Goal: Book appointment/travel/reservation

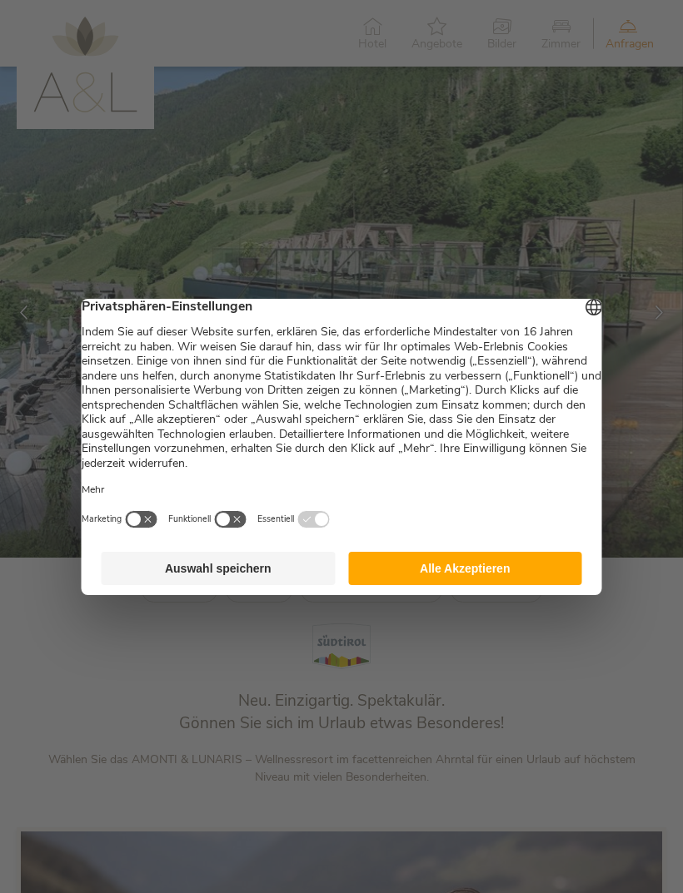
click at [281, 569] on button "Auswahl speichern" at bounding box center [219, 568] width 234 height 33
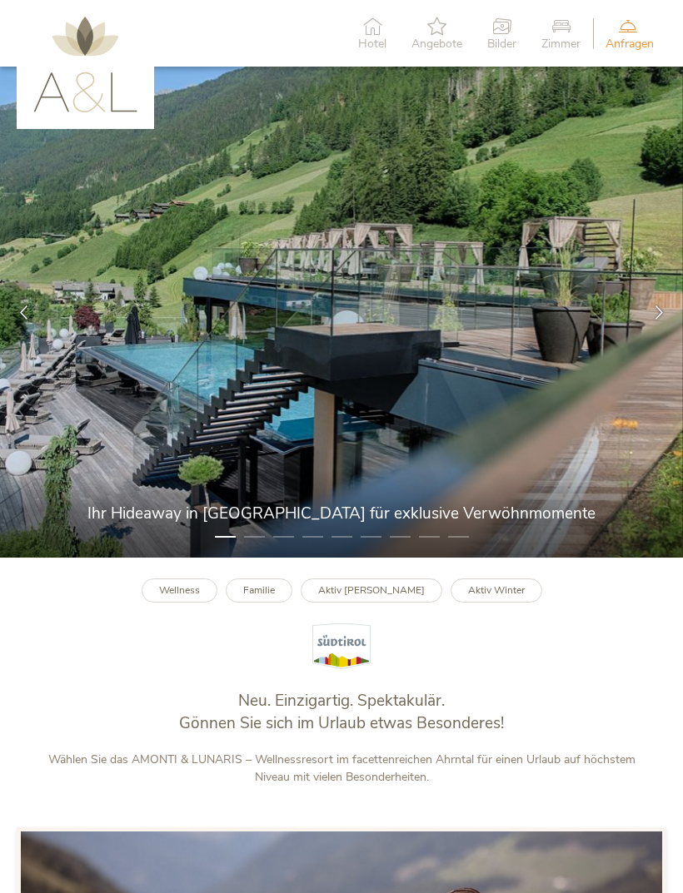
click at [650, 336] on div at bounding box center [658, 312] width 47 height 47
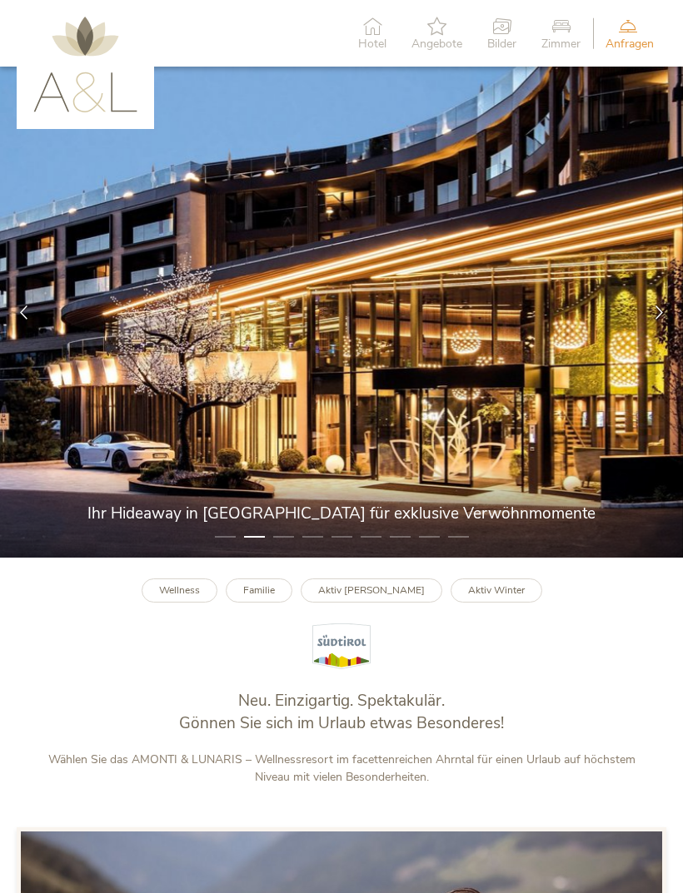
click at [654, 333] on div at bounding box center [658, 312] width 47 height 47
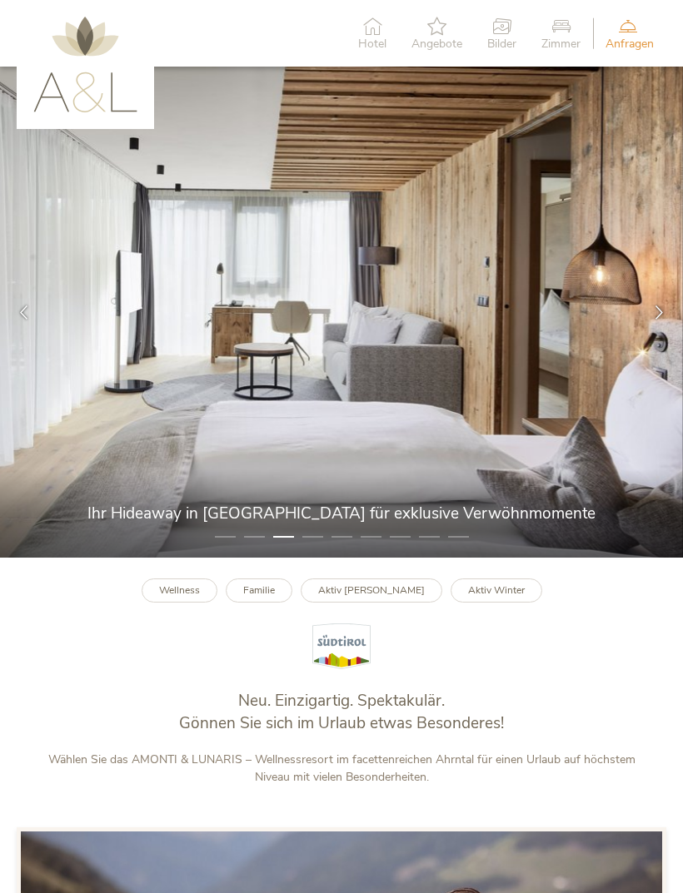
click at [657, 320] on icon at bounding box center [659, 313] width 14 height 14
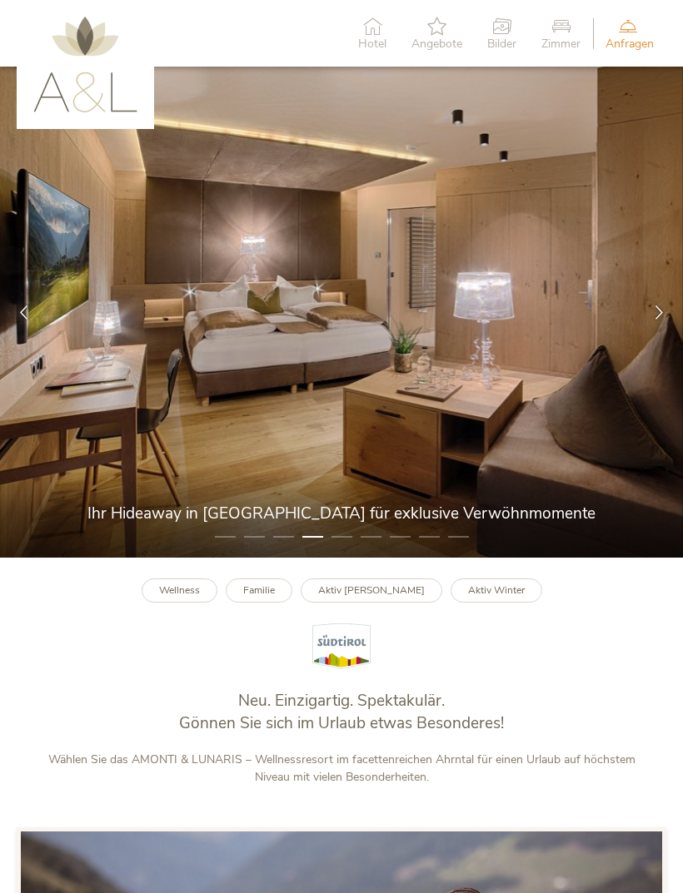
click at [659, 320] on icon at bounding box center [659, 313] width 14 height 14
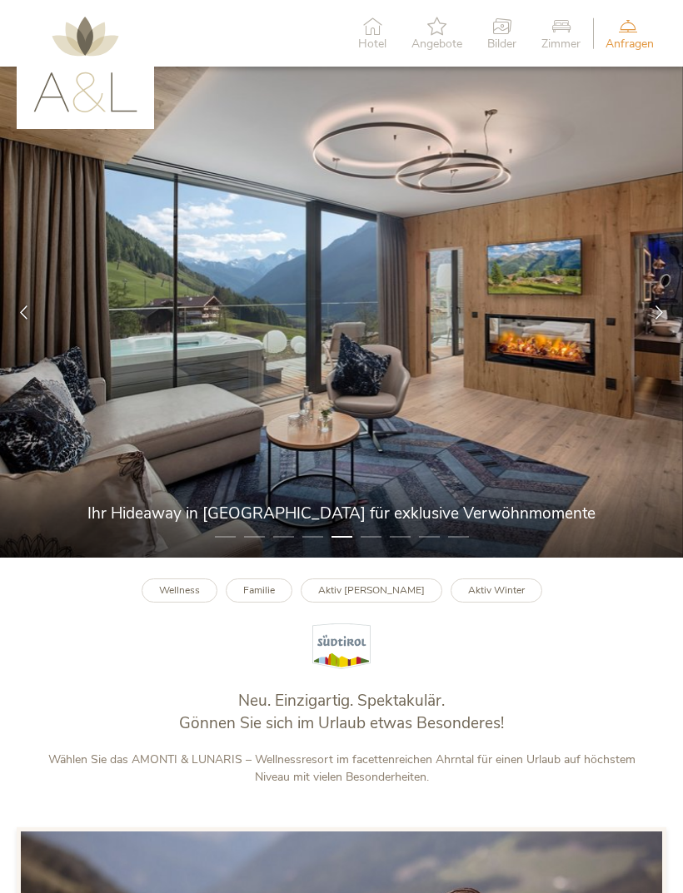
click at [653, 320] on icon at bounding box center [659, 313] width 14 height 14
click at [649, 333] on div at bounding box center [658, 312] width 47 height 47
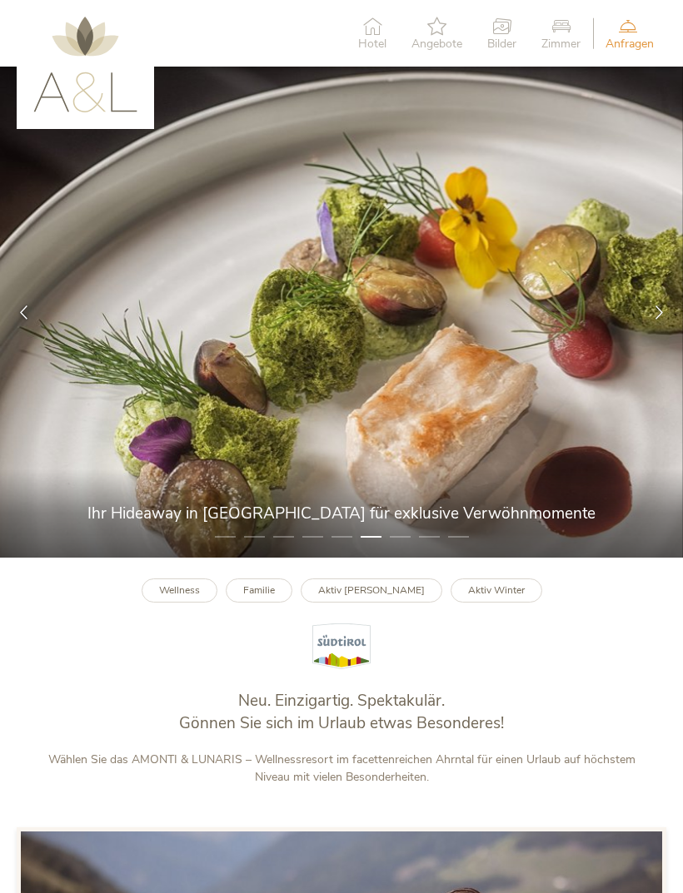
click at [655, 334] on div at bounding box center [658, 312] width 47 height 47
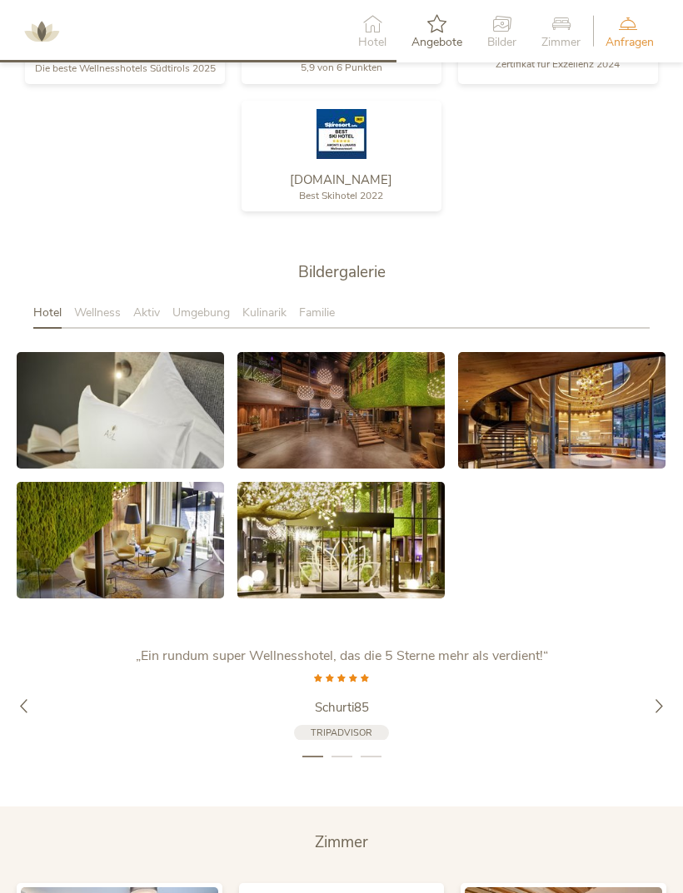
scroll to position [2433, 0]
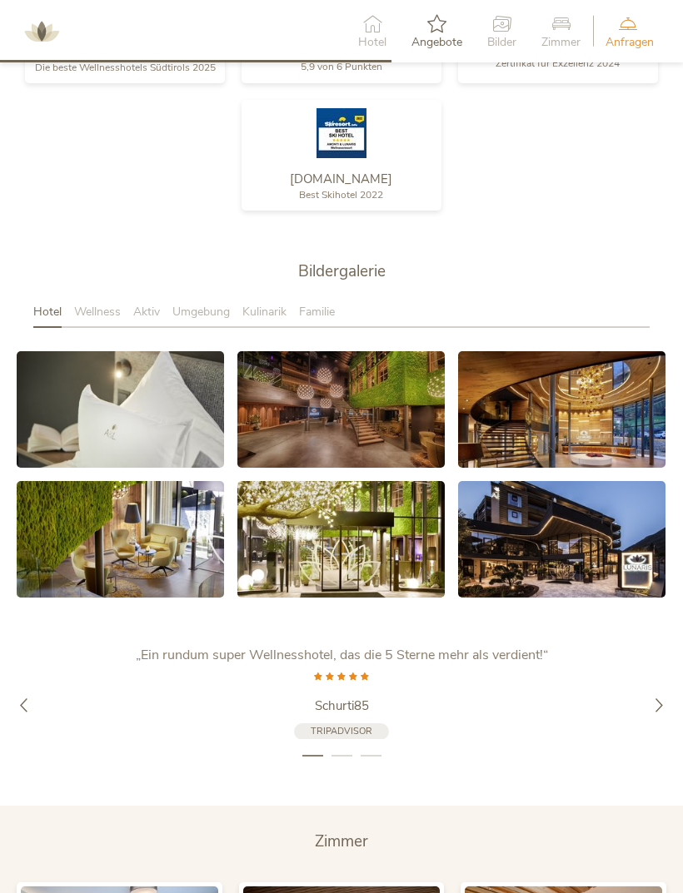
click at [109, 320] on span "Wellness" at bounding box center [97, 312] width 47 height 16
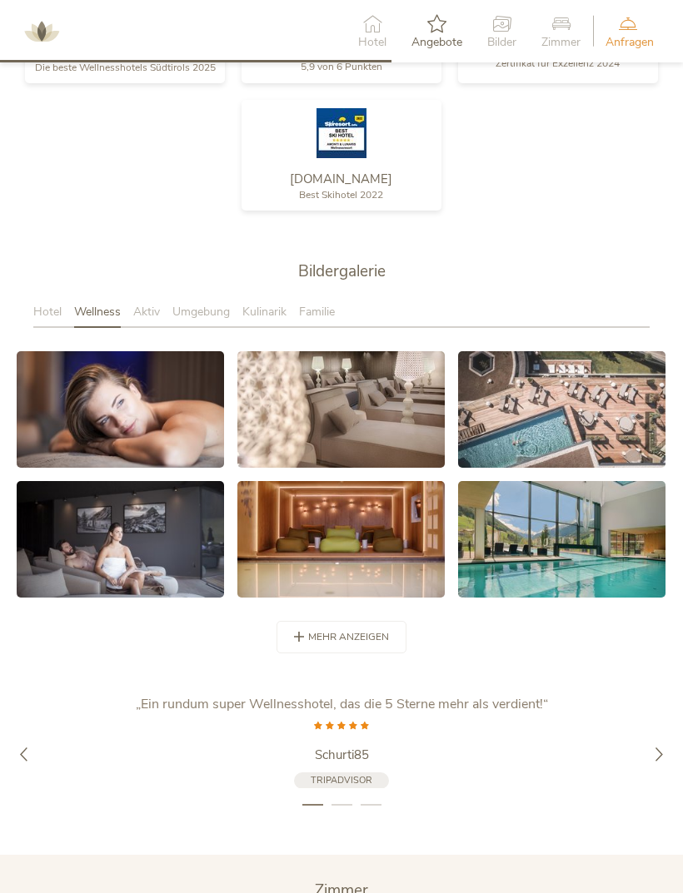
click at [82, 390] on link at bounding box center [120, 409] width 207 height 117
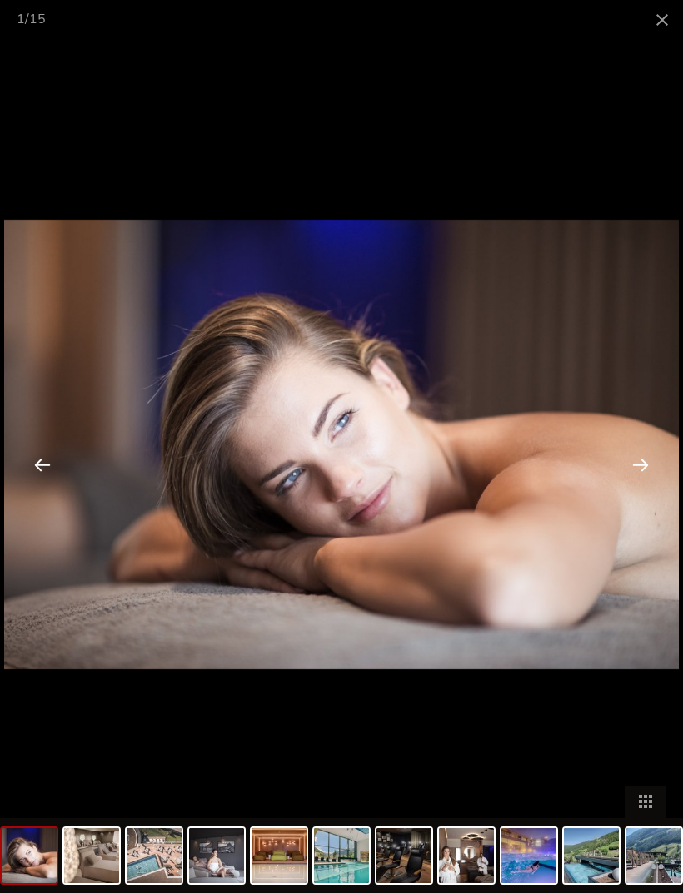
click at [639, 465] on div at bounding box center [640, 465] width 52 height 52
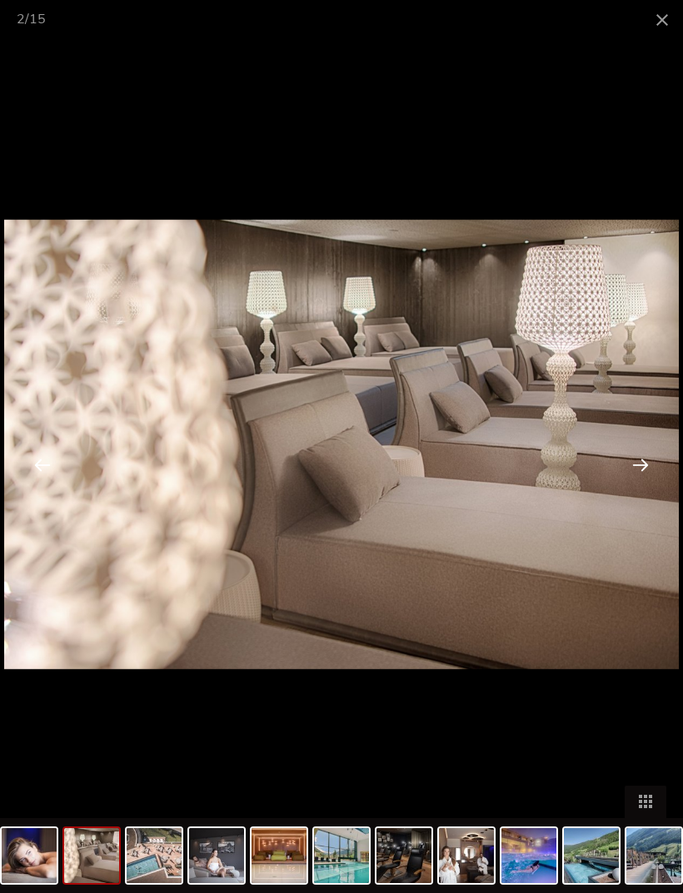
click at [642, 469] on div at bounding box center [640, 465] width 52 height 52
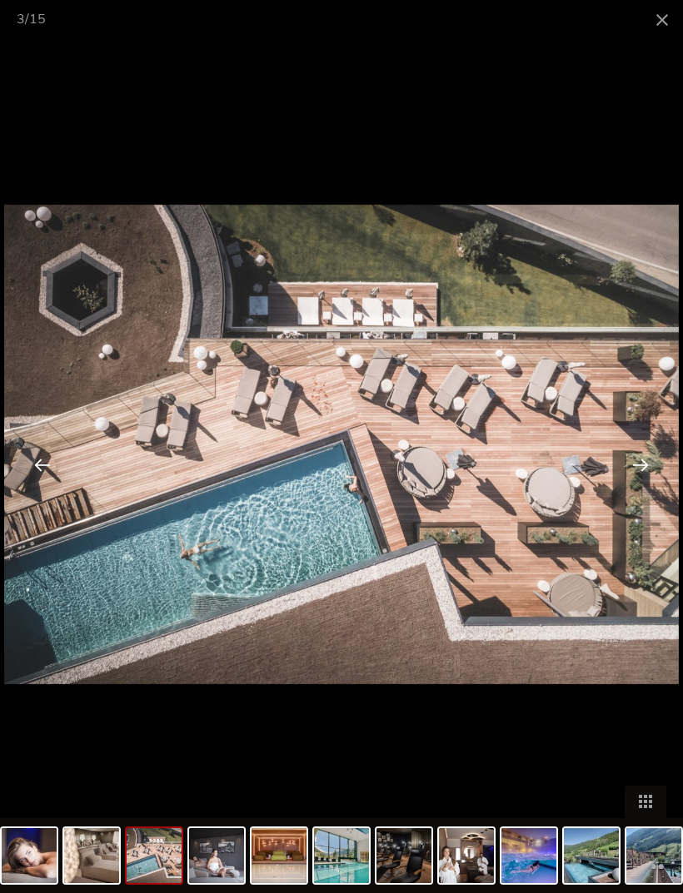
click at [648, 460] on div at bounding box center [640, 465] width 52 height 52
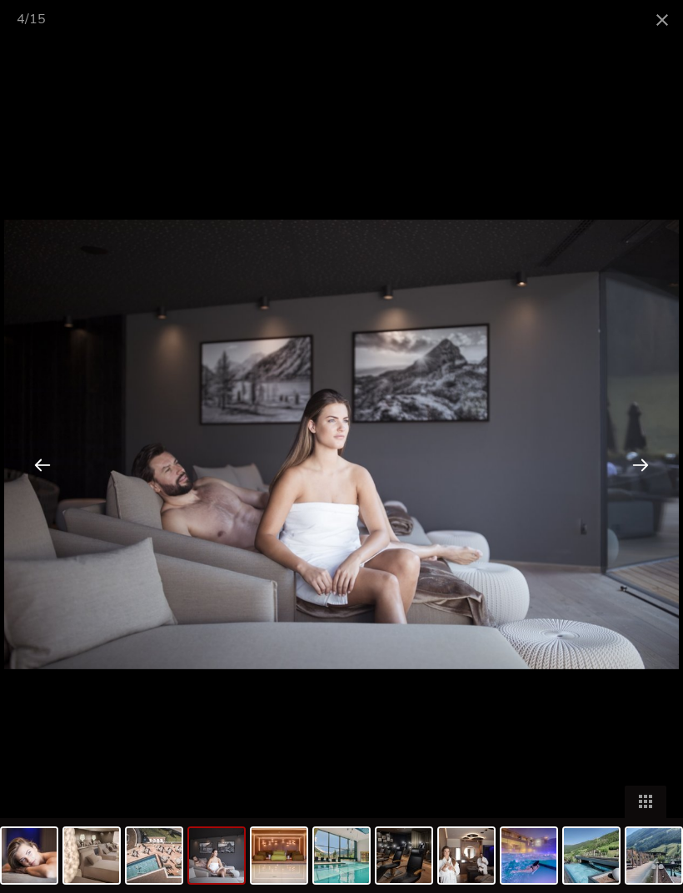
click at [644, 469] on div at bounding box center [640, 465] width 52 height 52
click at [640, 472] on div at bounding box center [640, 465] width 52 height 52
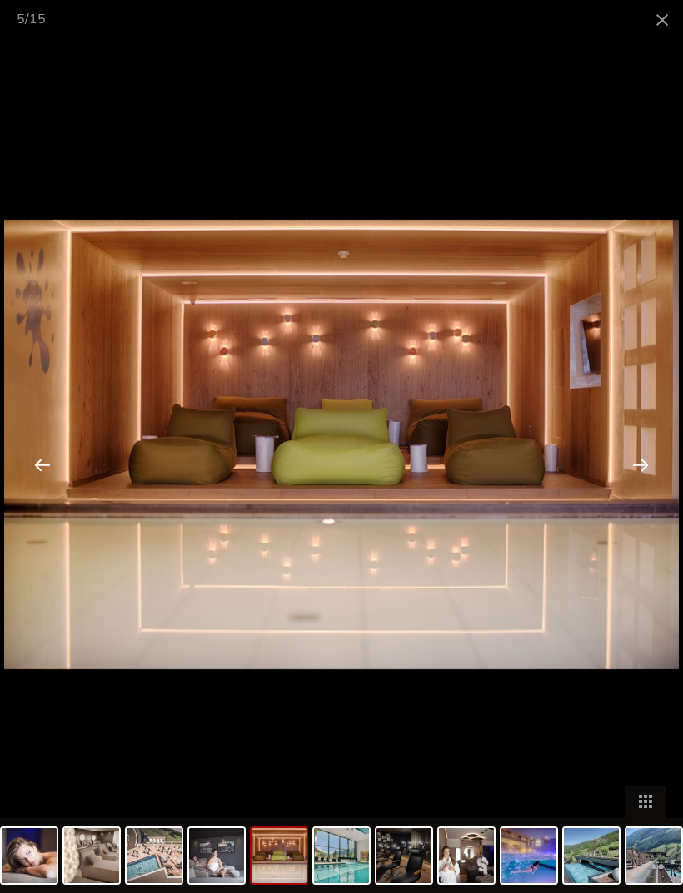
click at [649, 467] on div at bounding box center [640, 465] width 52 height 52
click at [634, 475] on div at bounding box center [640, 465] width 52 height 52
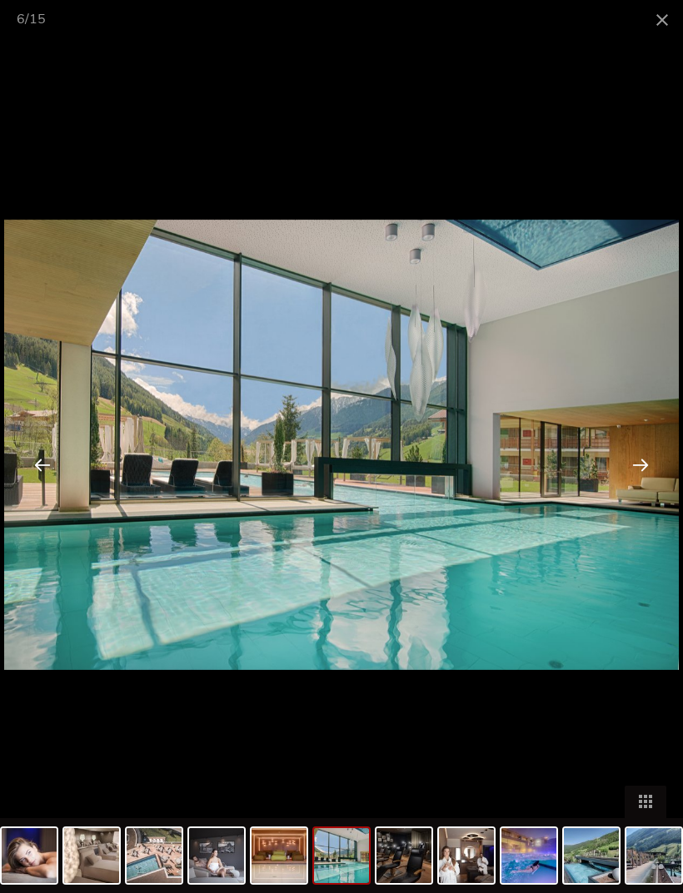
click at [635, 470] on div at bounding box center [640, 465] width 52 height 52
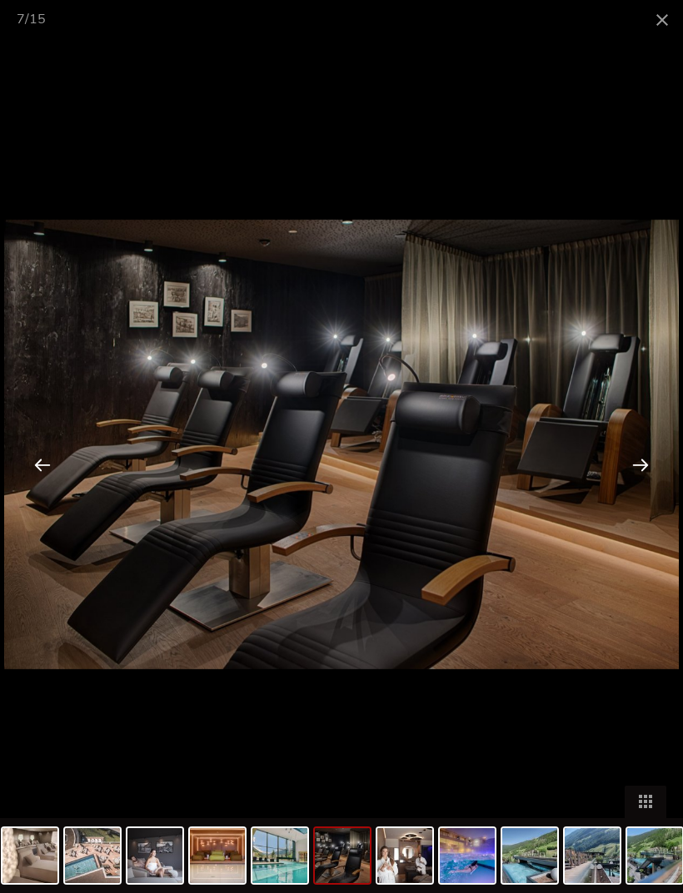
click at [639, 475] on div at bounding box center [640, 465] width 52 height 52
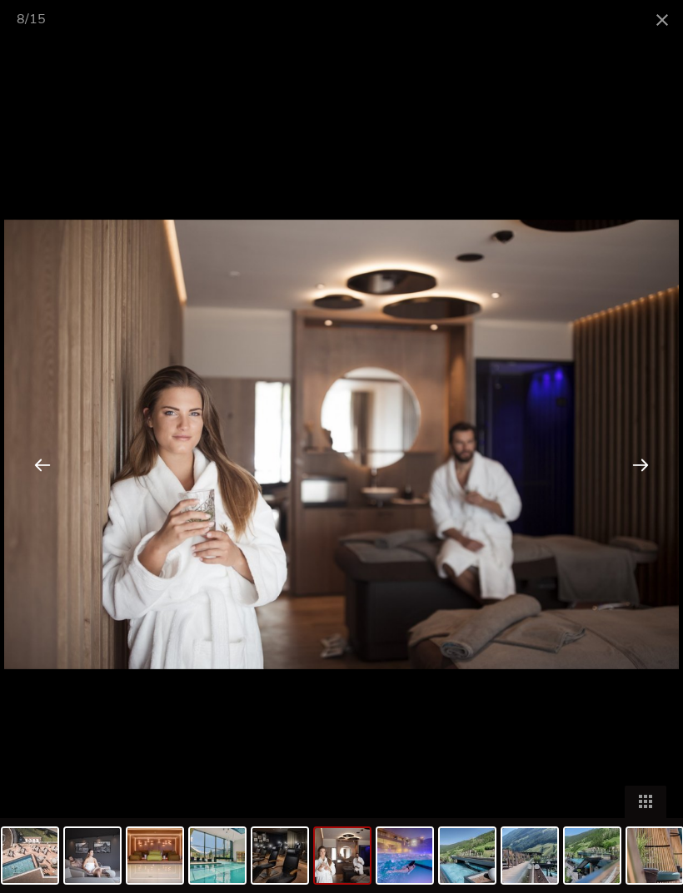
click at [639, 458] on div at bounding box center [640, 465] width 52 height 52
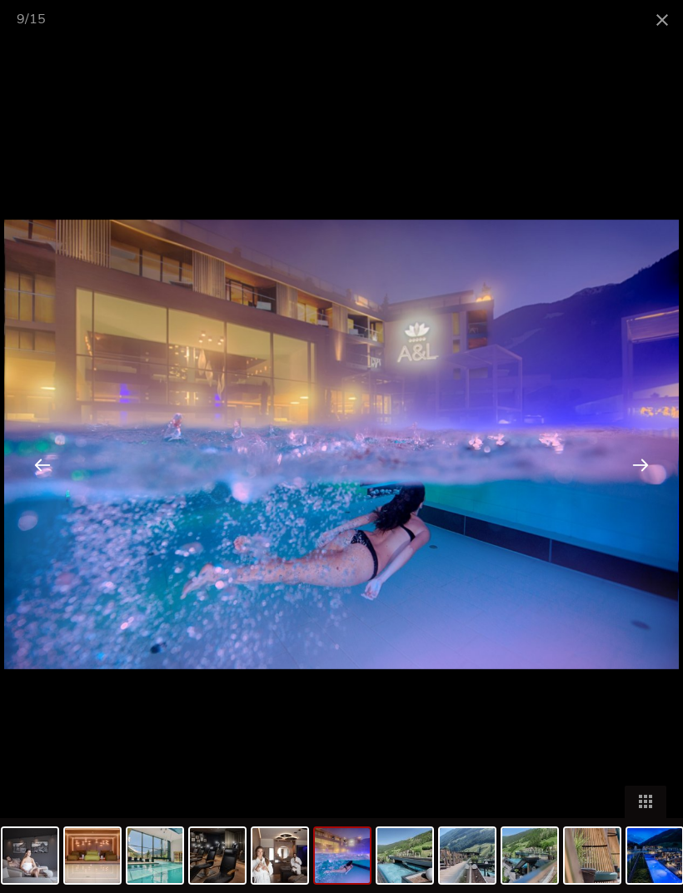
click at [640, 463] on div at bounding box center [640, 465] width 52 height 52
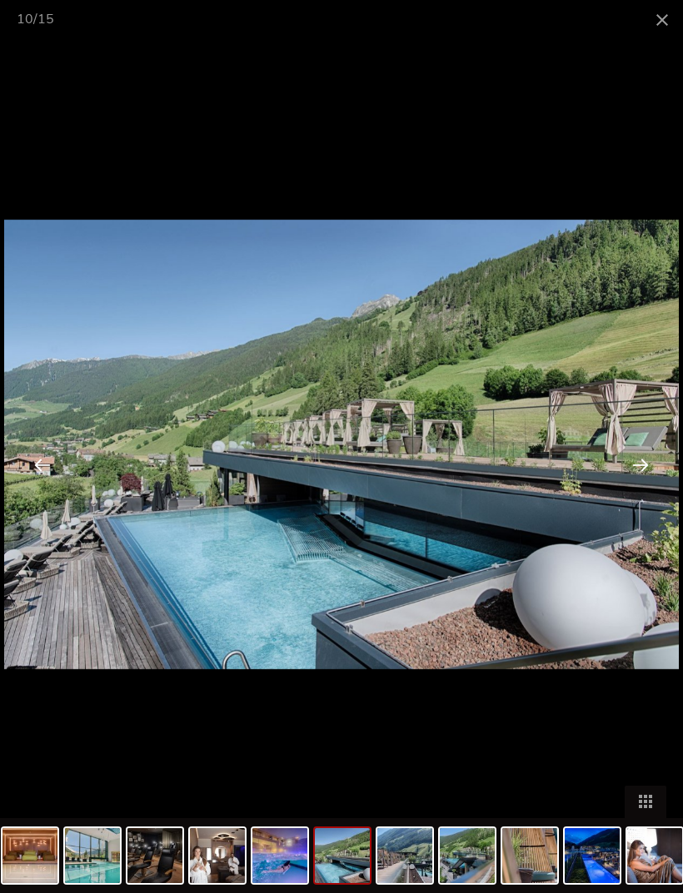
click at [634, 465] on div at bounding box center [640, 465] width 52 height 52
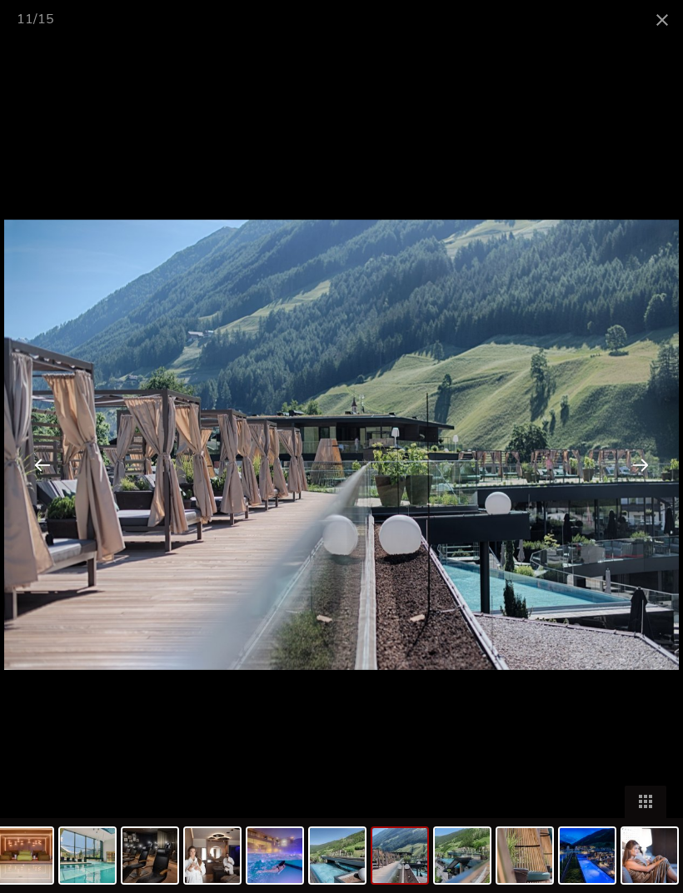
click at [644, 465] on div at bounding box center [640, 465] width 52 height 52
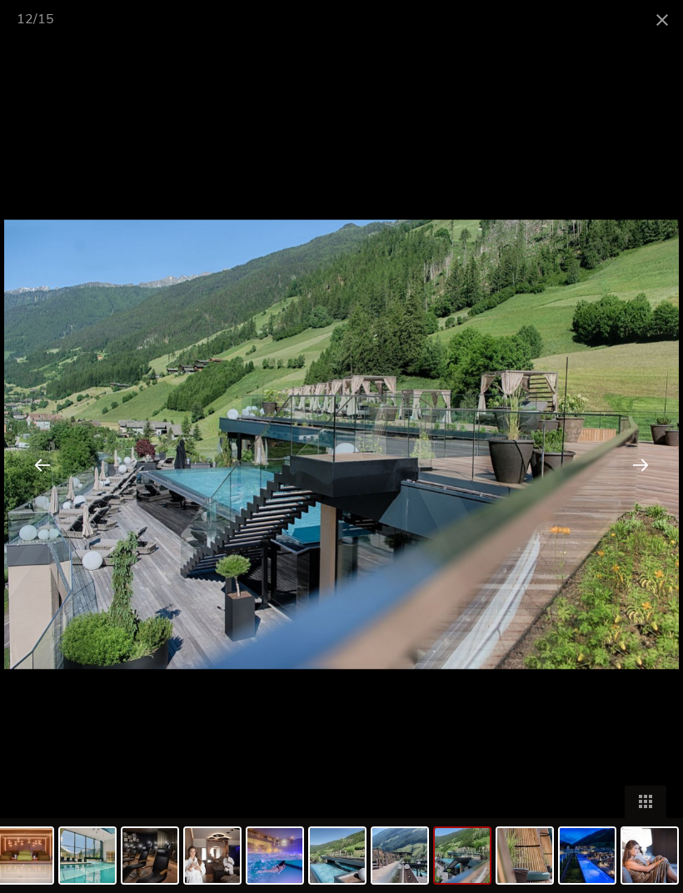
click at [645, 465] on div at bounding box center [640, 465] width 52 height 52
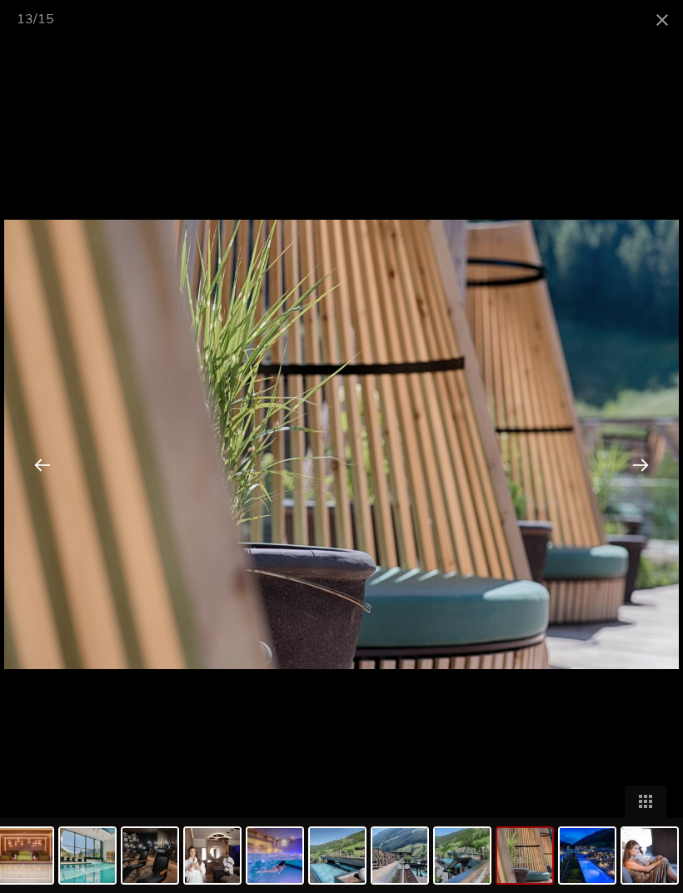
click at [648, 465] on div at bounding box center [640, 465] width 52 height 52
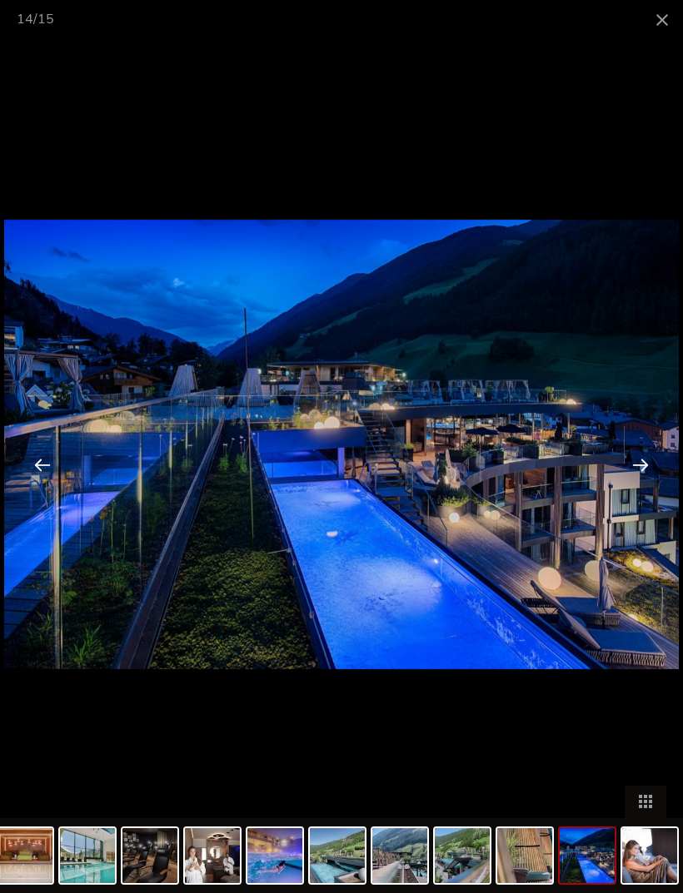
click at [651, 465] on div at bounding box center [640, 465] width 52 height 52
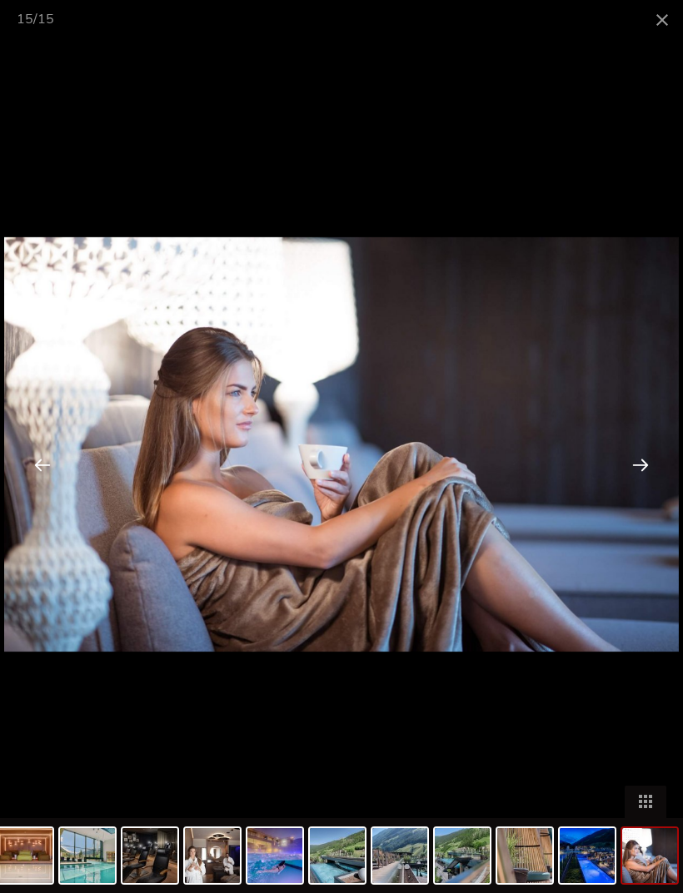
click at [647, 467] on div at bounding box center [640, 465] width 52 height 52
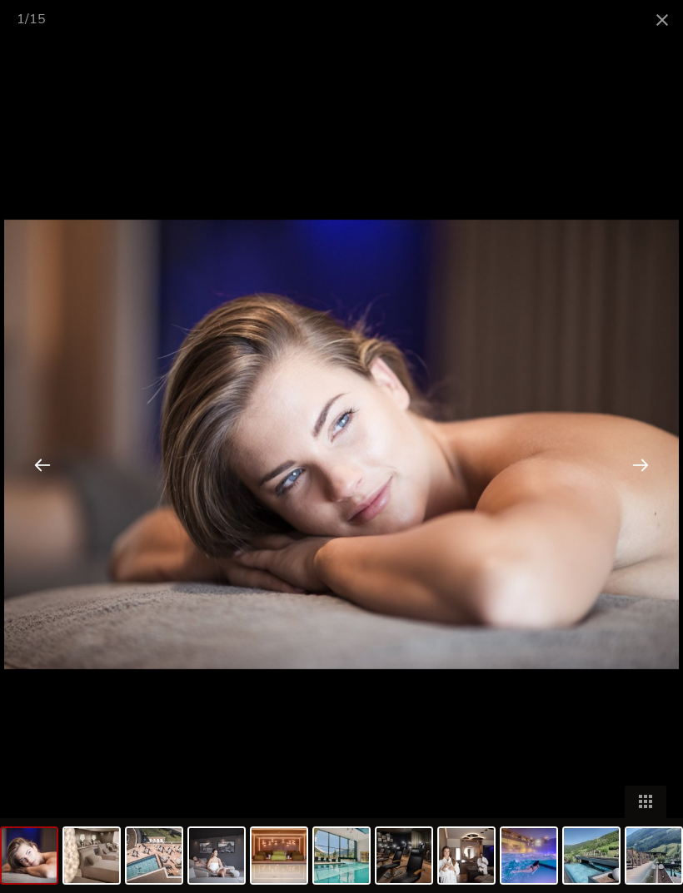
click at [651, 37] on span at bounding box center [662, 19] width 42 height 39
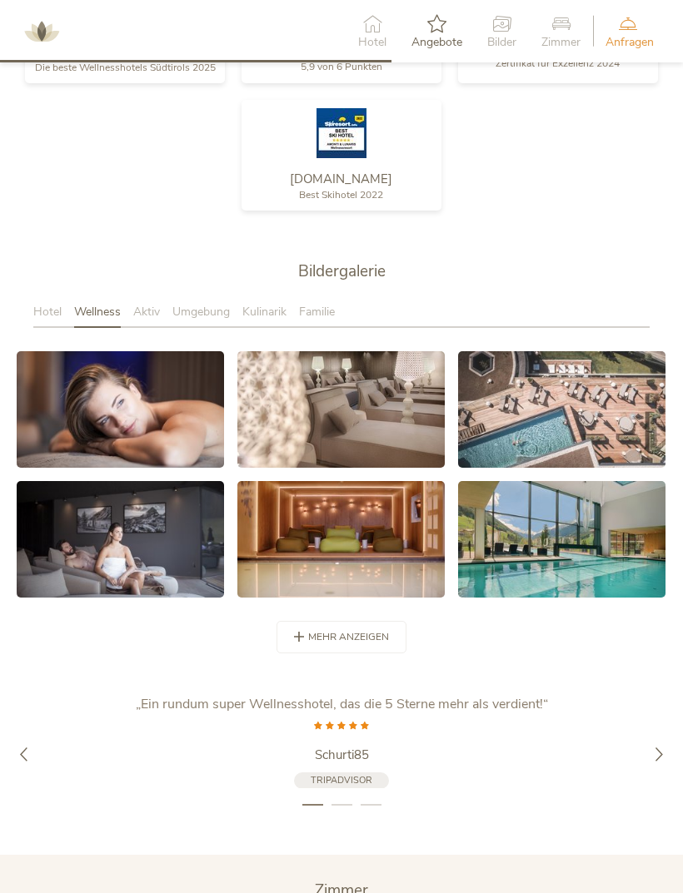
click at [49, 320] on span "Hotel" at bounding box center [47, 312] width 28 height 16
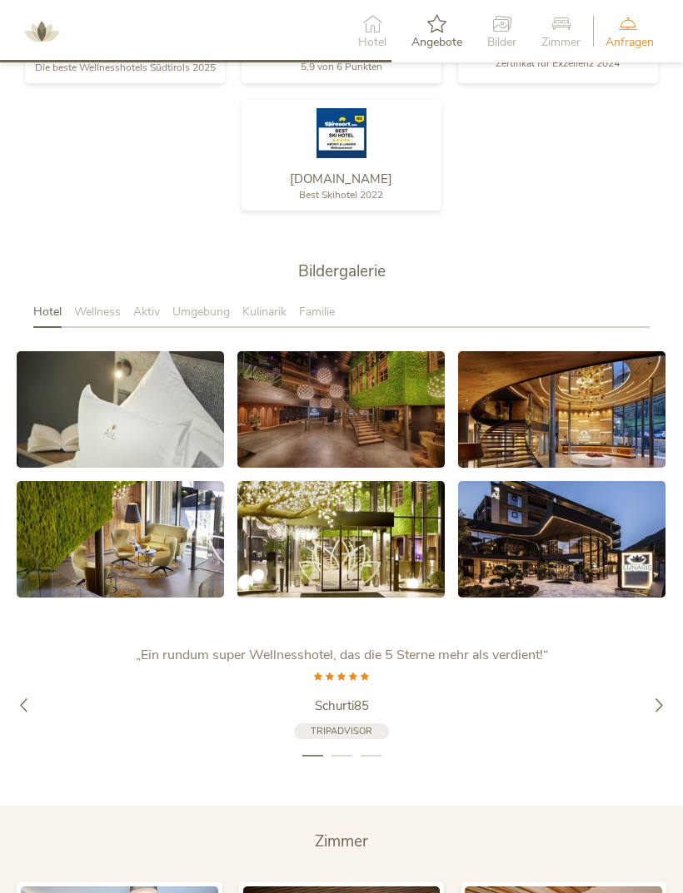
click at [66, 454] on link at bounding box center [120, 409] width 207 height 117
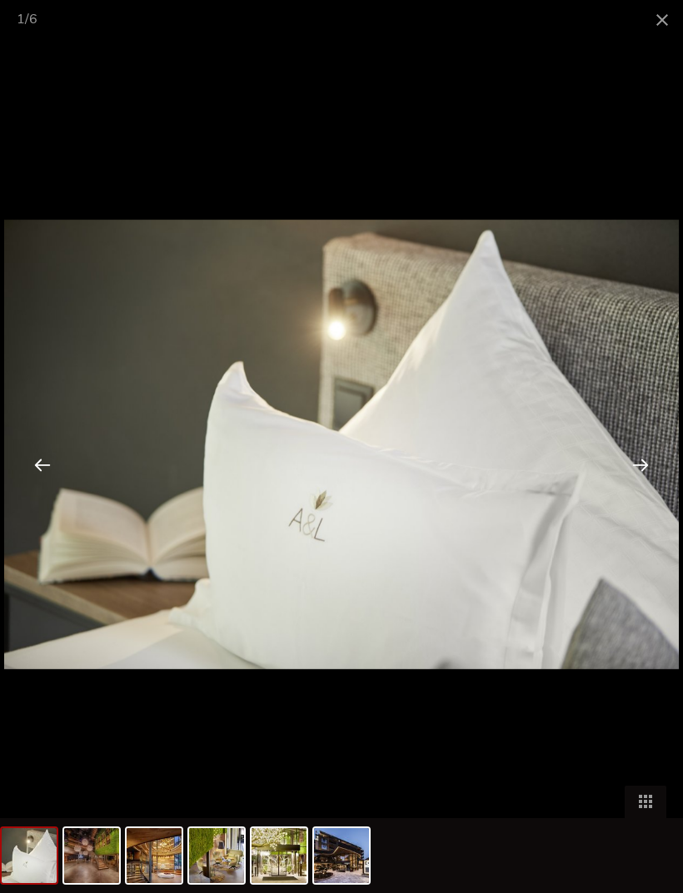
click at [632, 462] on div at bounding box center [640, 465] width 52 height 52
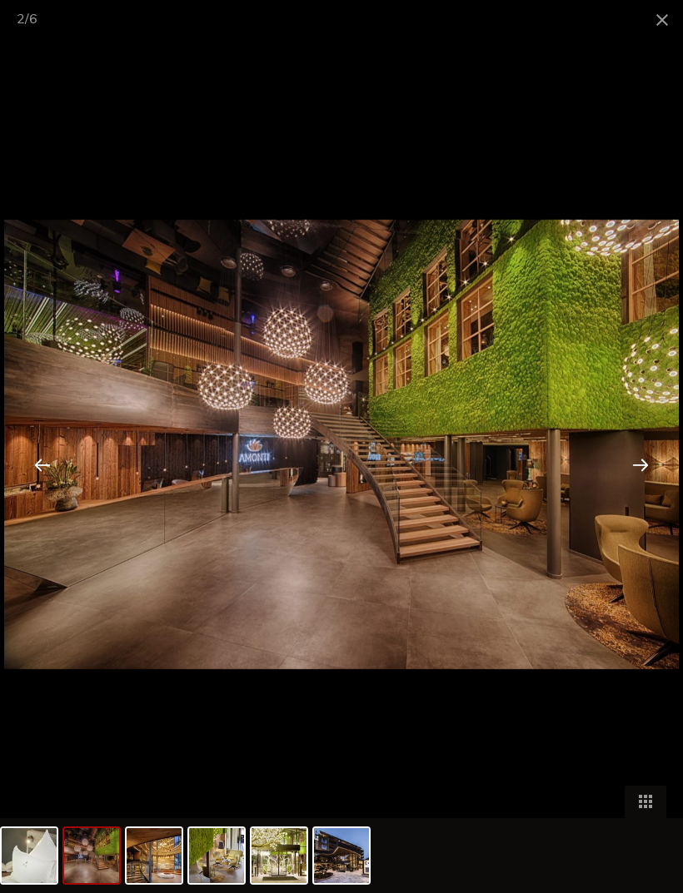
click at [636, 456] on div at bounding box center [640, 465] width 52 height 52
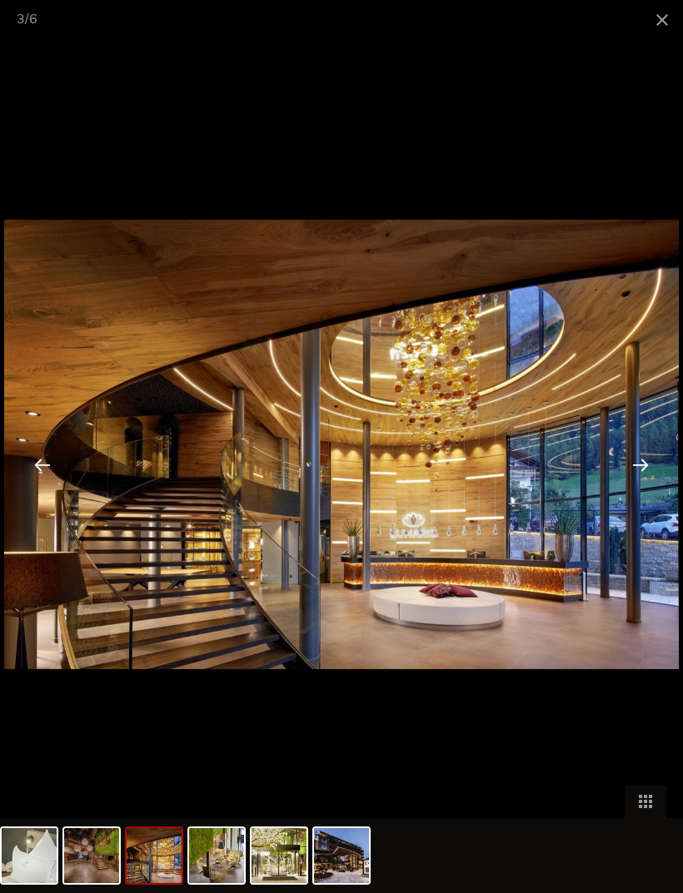
click at [649, 456] on div at bounding box center [640, 465] width 52 height 52
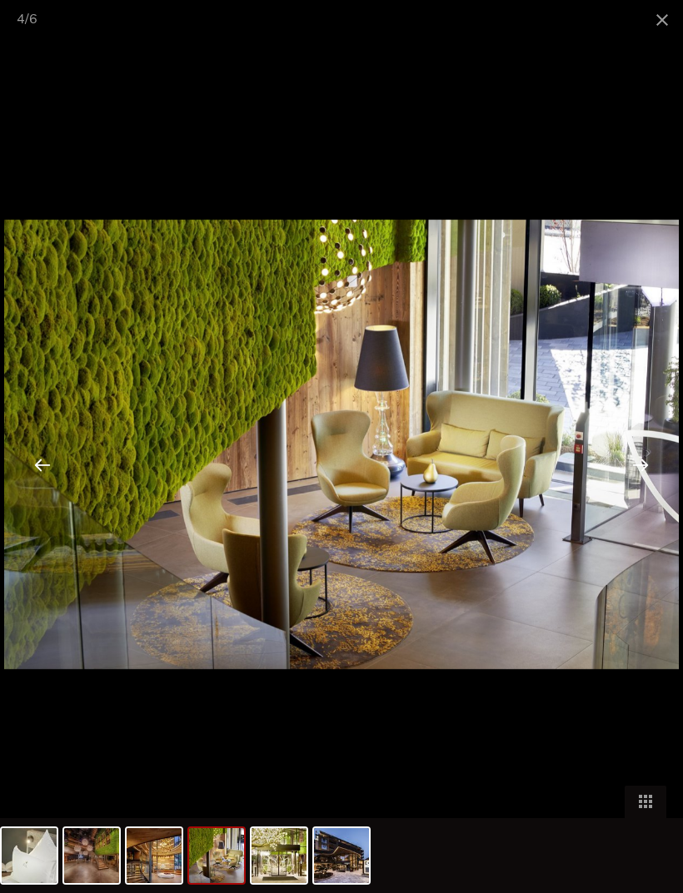
click at [648, 451] on div at bounding box center [640, 465] width 52 height 52
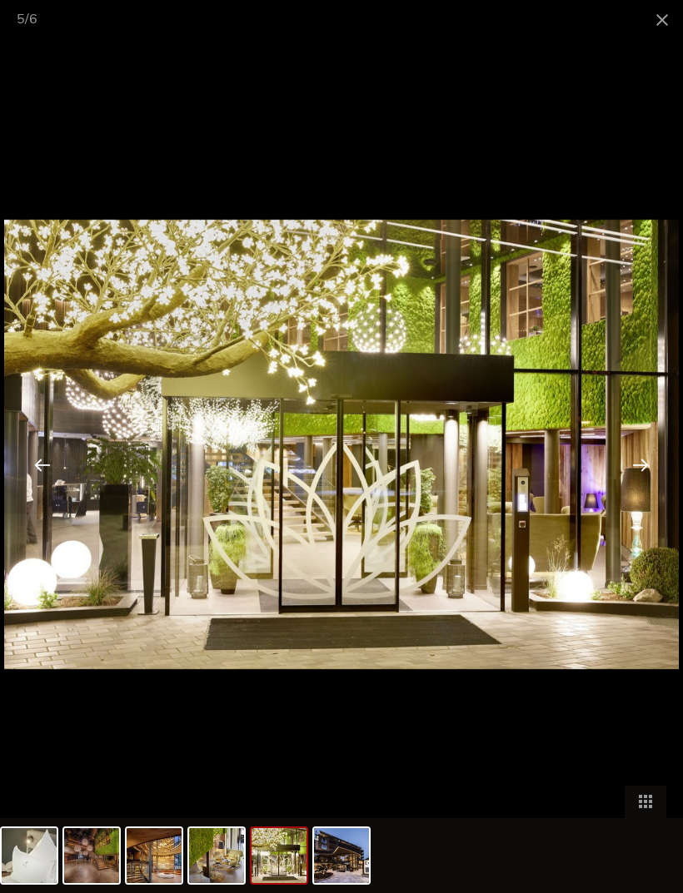
click at [642, 461] on div at bounding box center [640, 465] width 52 height 52
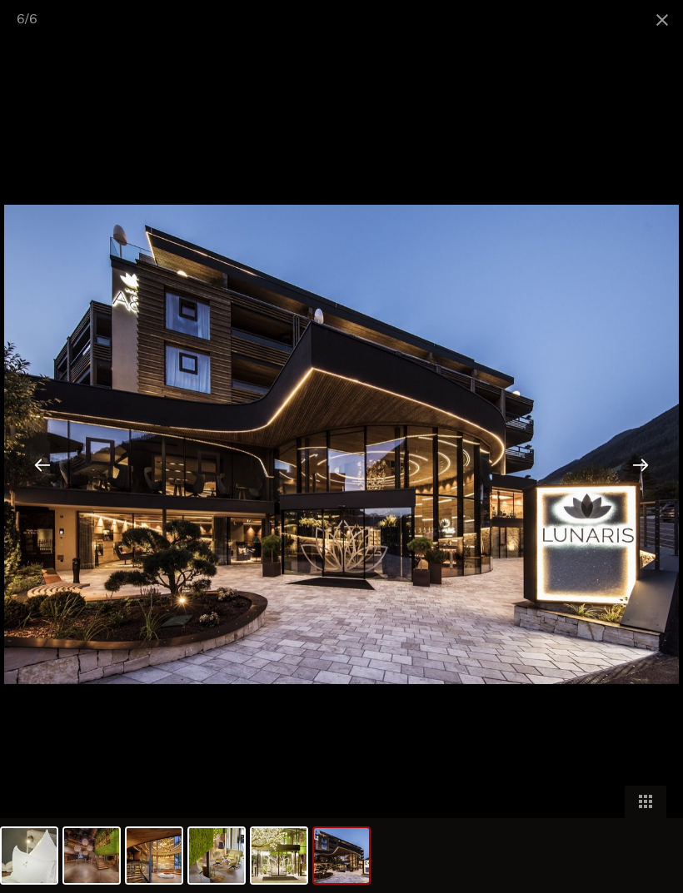
click at [644, 465] on div at bounding box center [640, 465] width 52 height 52
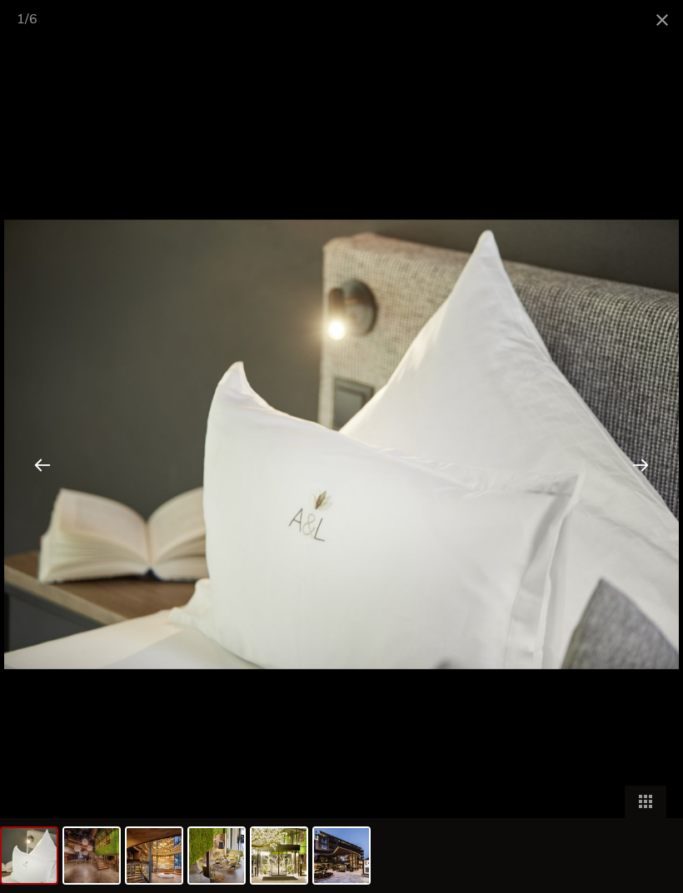
click at [647, 461] on div at bounding box center [640, 465] width 52 height 52
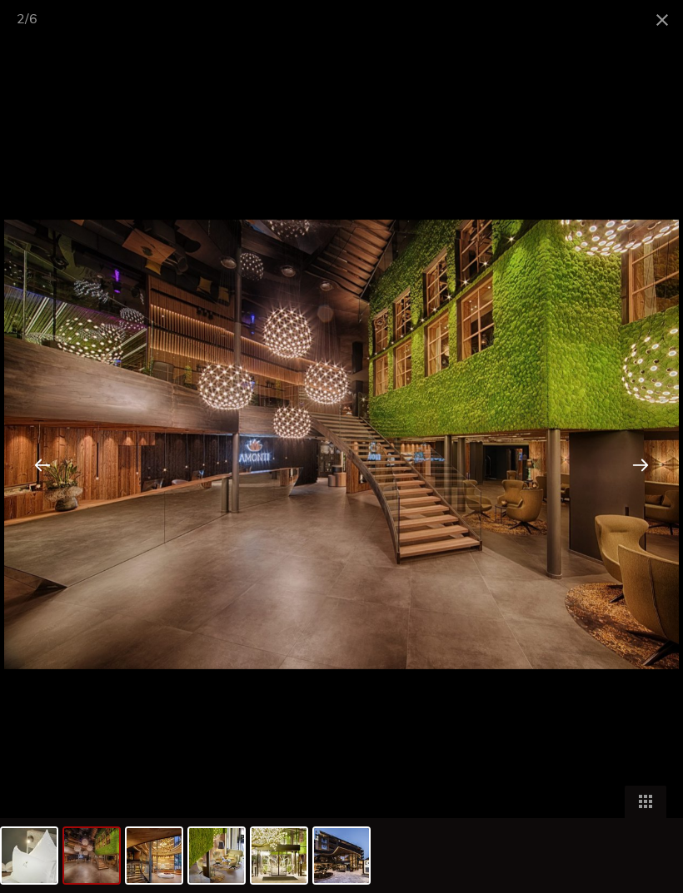
click at [645, 464] on div at bounding box center [640, 465] width 52 height 52
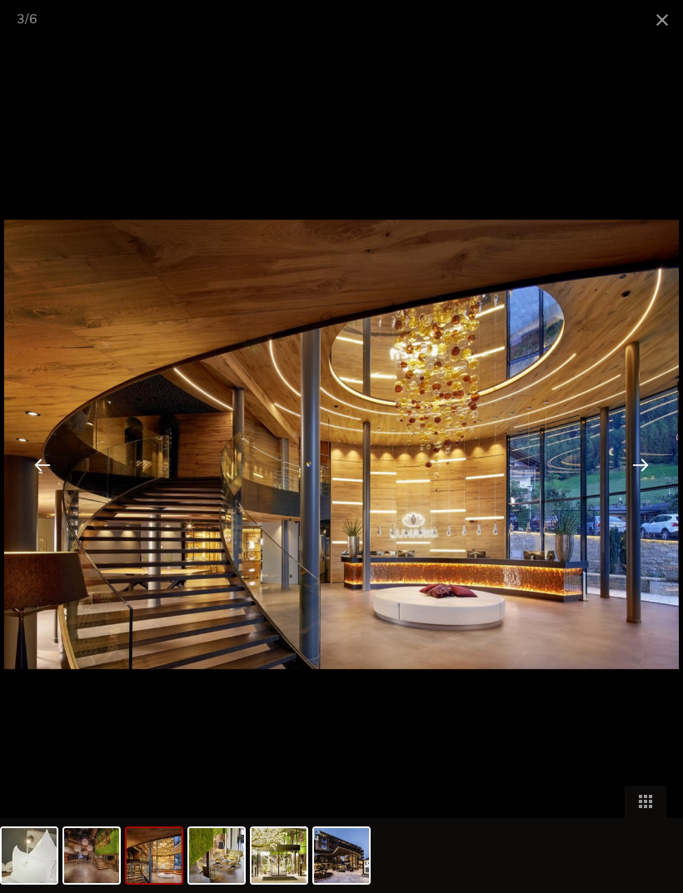
click at [662, 29] on span at bounding box center [662, 19] width 42 height 39
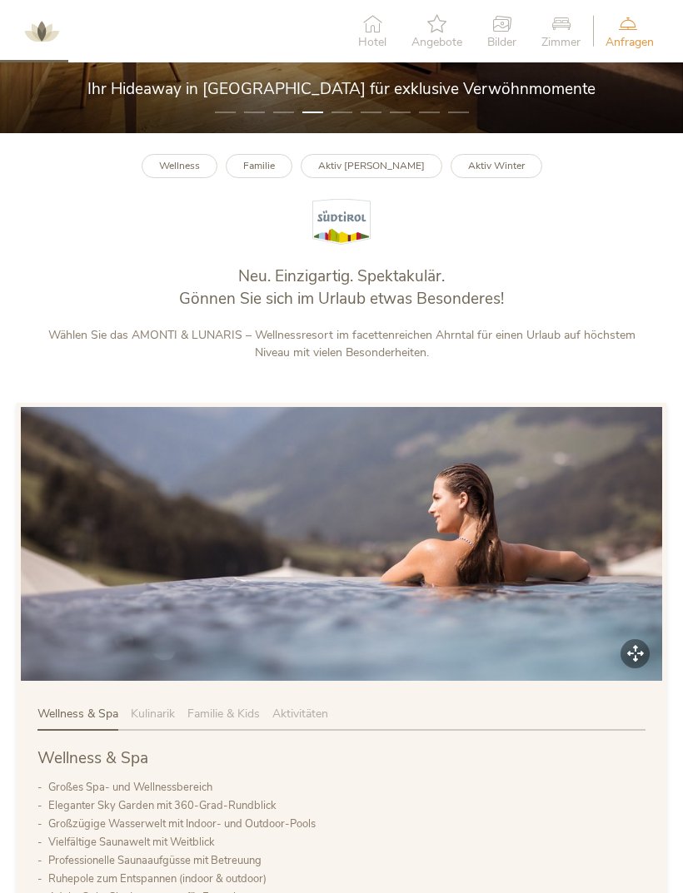
scroll to position [339, 0]
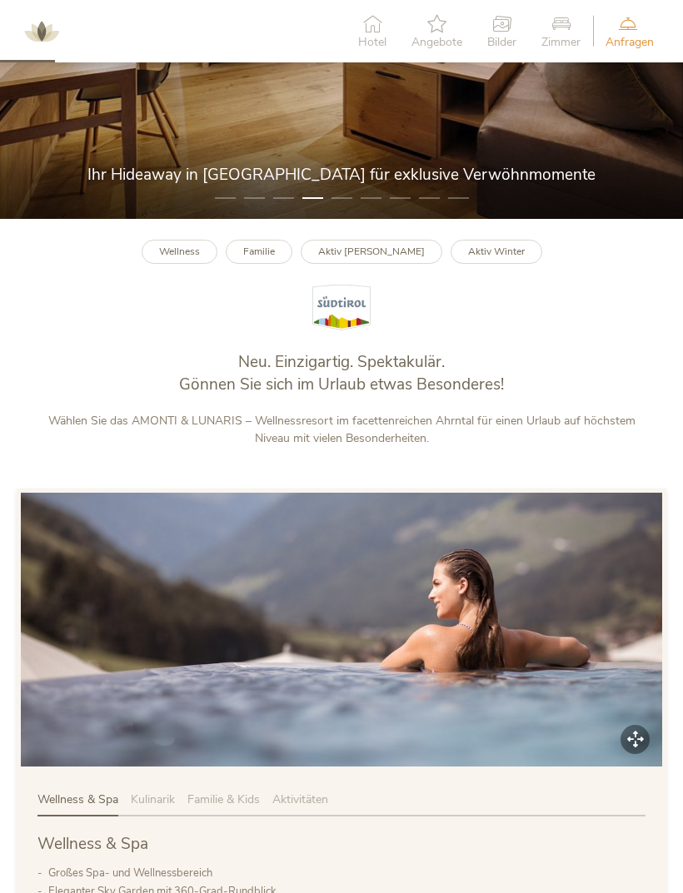
click at [206, 264] on link "Wellness" at bounding box center [180, 252] width 76 height 24
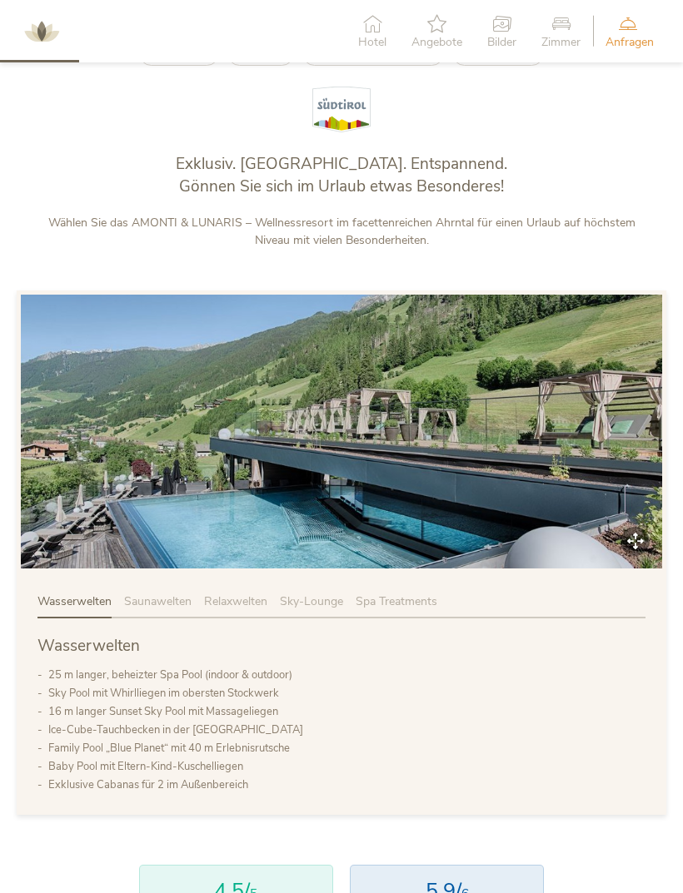
scroll to position [818, 0]
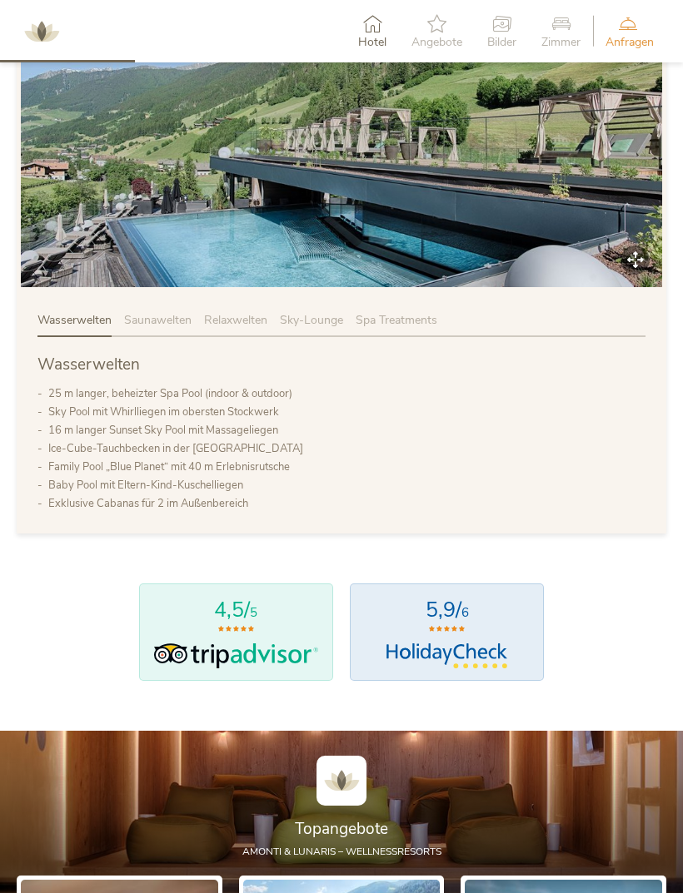
click at [172, 337] on div "Saunawelten" at bounding box center [164, 324] width 80 height 25
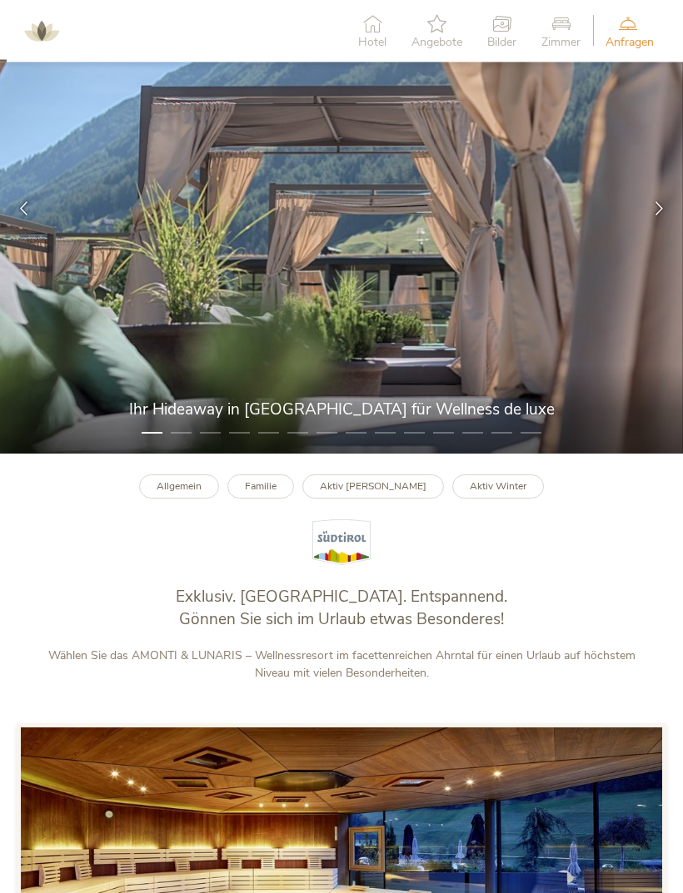
scroll to position [0, 0]
